Goal: Transaction & Acquisition: Purchase product/service

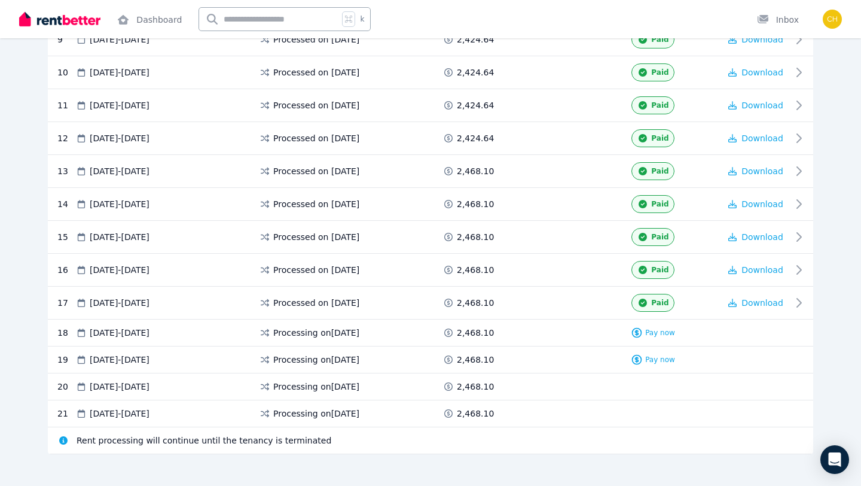
scroll to position [554, 0]
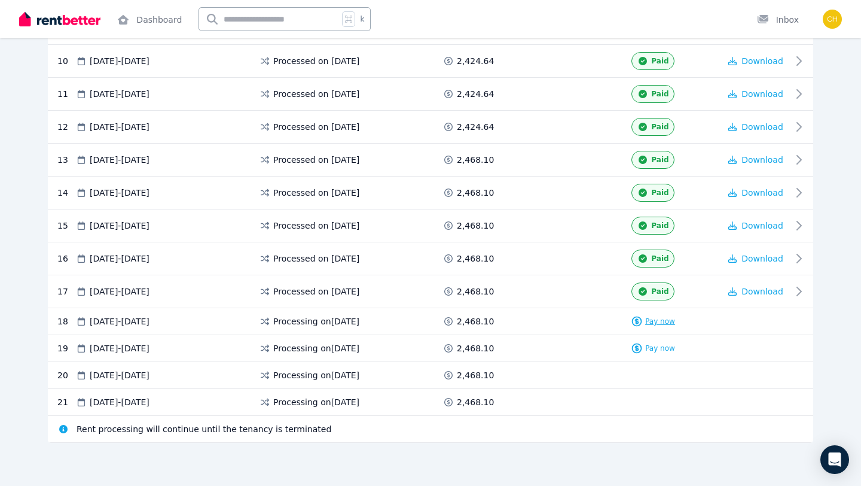
click at [654, 325] on span "Pay now" at bounding box center [660, 321] width 30 height 10
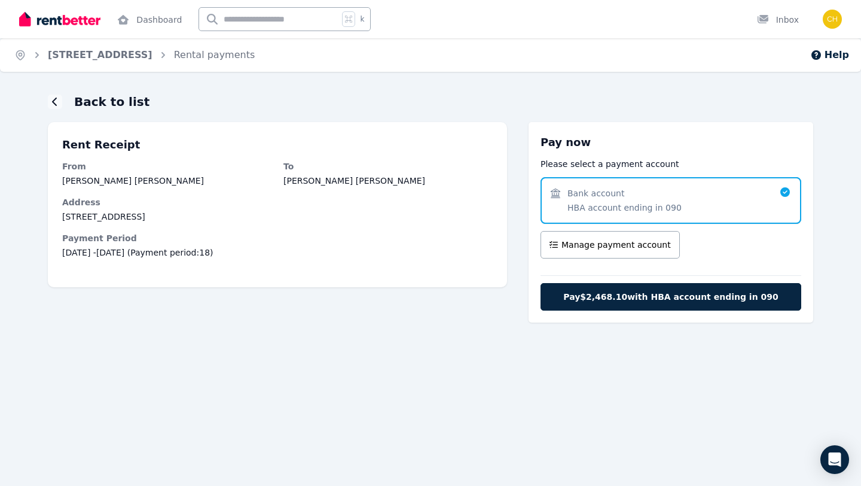
click at [608, 218] on div "Bank account HBA account ending in 090" at bounding box center [671, 200] width 261 height 47
click at [603, 251] on button "Manage payment account" at bounding box center [610, 245] width 139 height 28
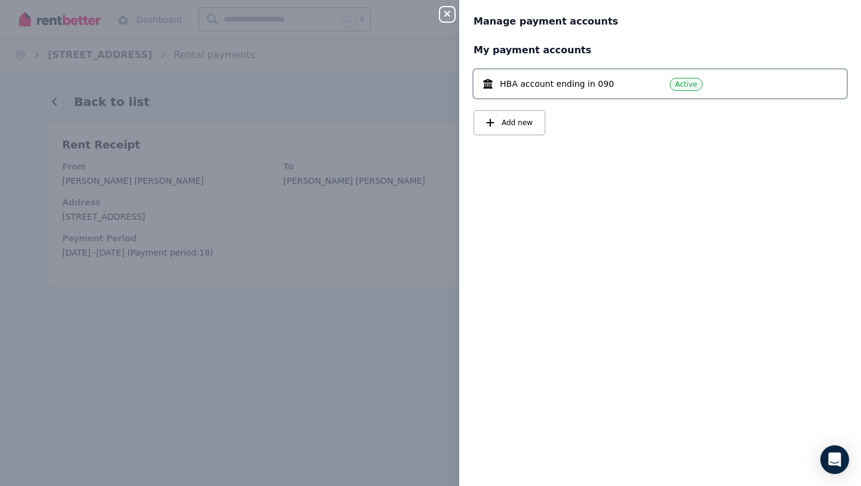
click at [513, 86] on span "HBA account ending in 090" at bounding box center [557, 84] width 114 height 12
click at [513, 85] on span "HBA account ending in 090" at bounding box center [557, 84] width 114 height 12
click at [449, 7] on button "Close panel" at bounding box center [447, 14] width 14 height 14
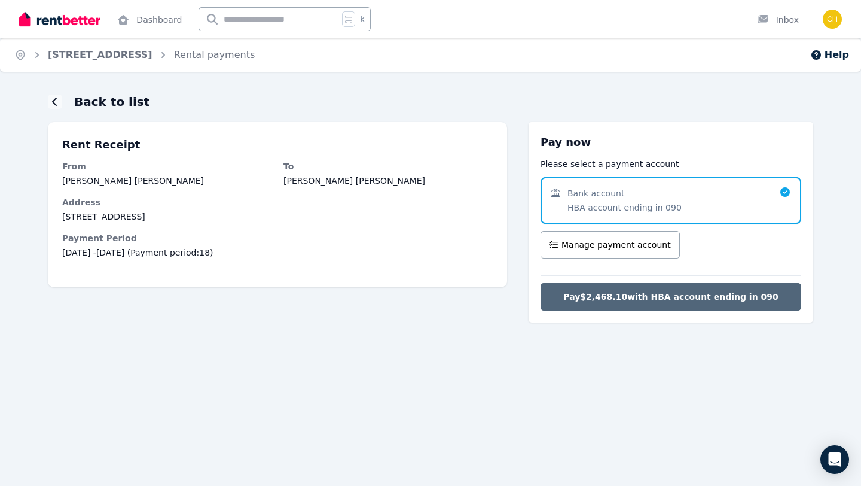
click at [660, 291] on span "Pay $2,468.10 with HBA account ending in 090" at bounding box center [670, 297] width 215 height 12
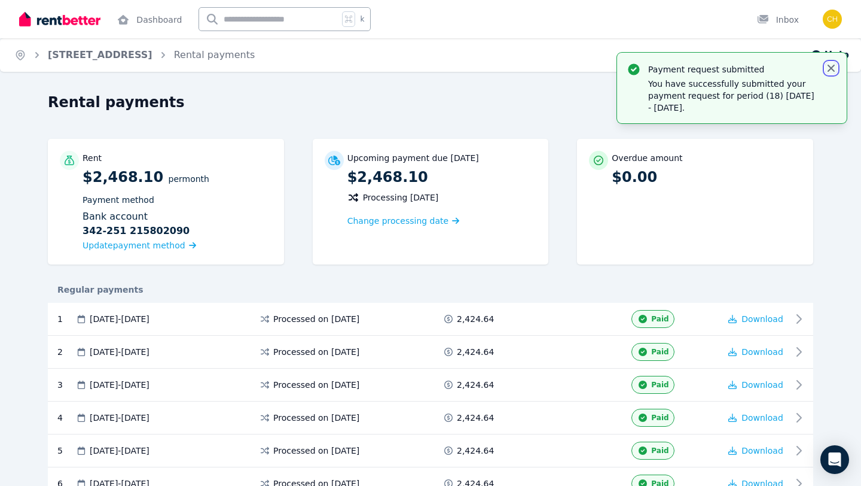
click at [831, 64] on icon "button" at bounding box center [831, 68] width 12 height 12
